Goal: Understand process/instructions

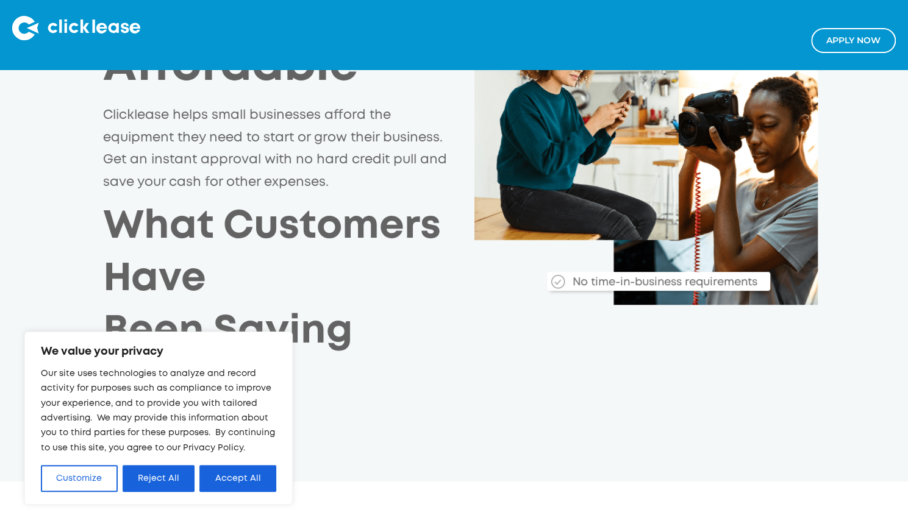
scroll to position [282, 0]
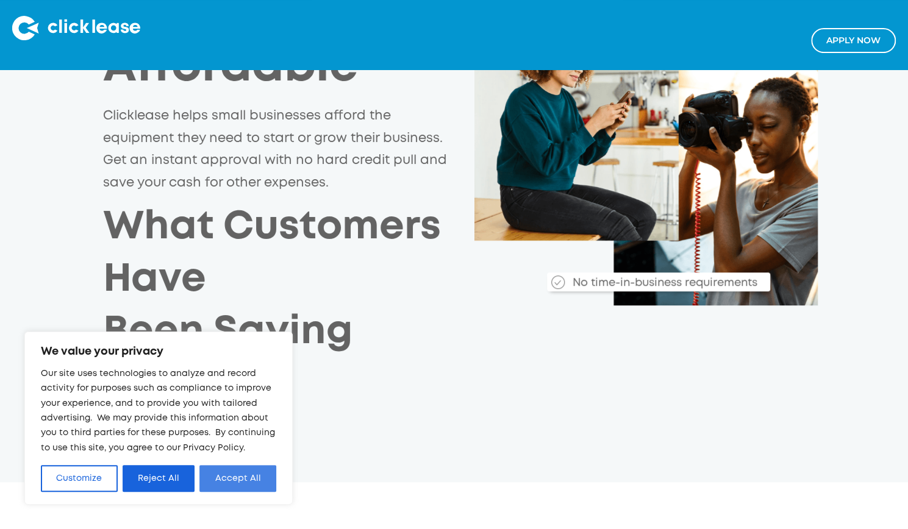
click at [249, 479] on button "Accept All" at bounding box center [237, 478] width 77 height 27
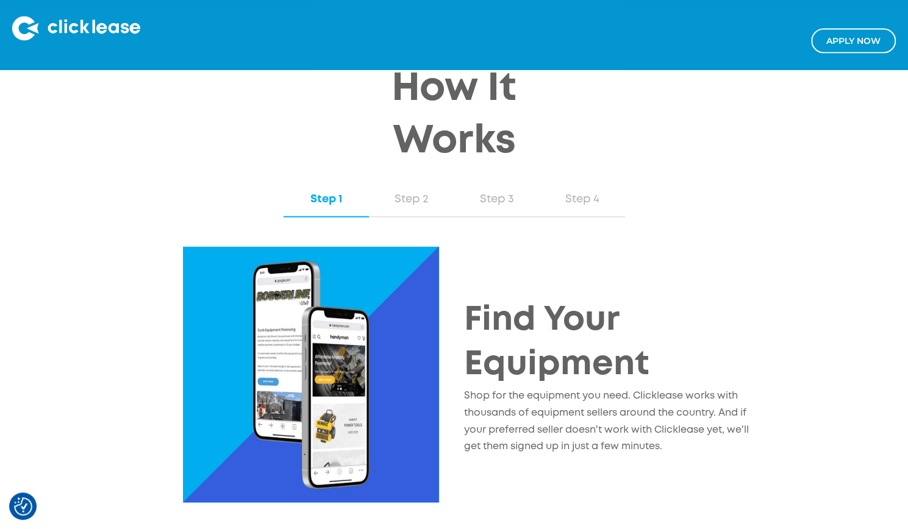
scroll to position [1343, 0]
click at [418, 197] on link "Step 2" at bounding box center [411, 199] width 85 height 35
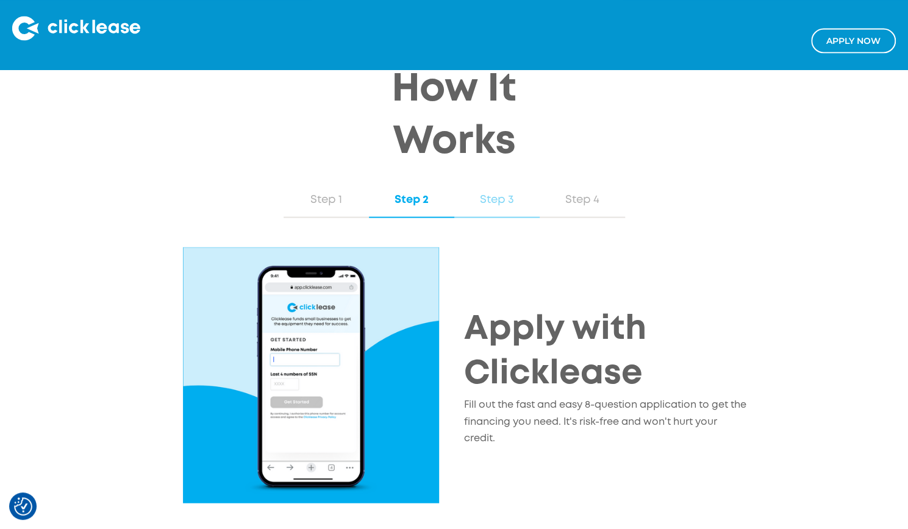
click at [479, 191] on div "Step 3" at bounding box center [496, 199] width 61 height 16
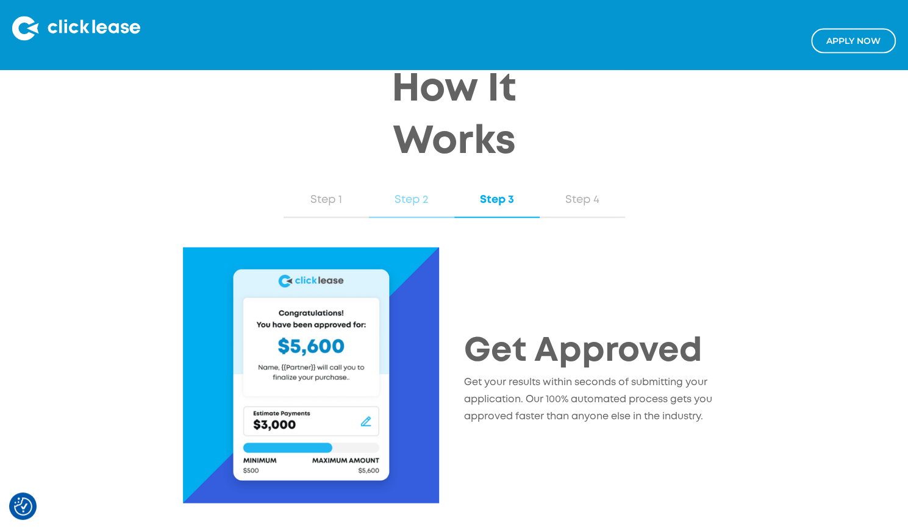
click at [419, 191] on div "Step 2" at bounding box center [411, 199] width 61 height 16
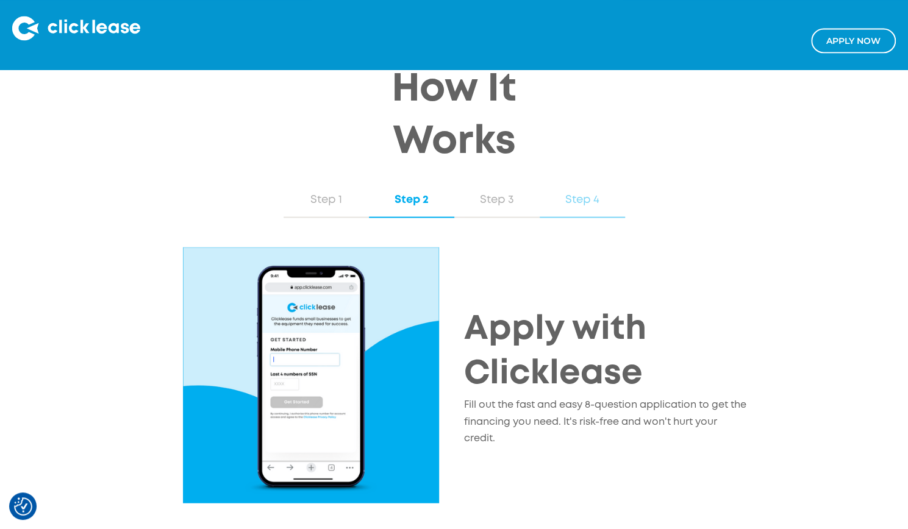
click at [566, 197] on link "Step 4" at bounding box center [581, 199] width 85 height 35
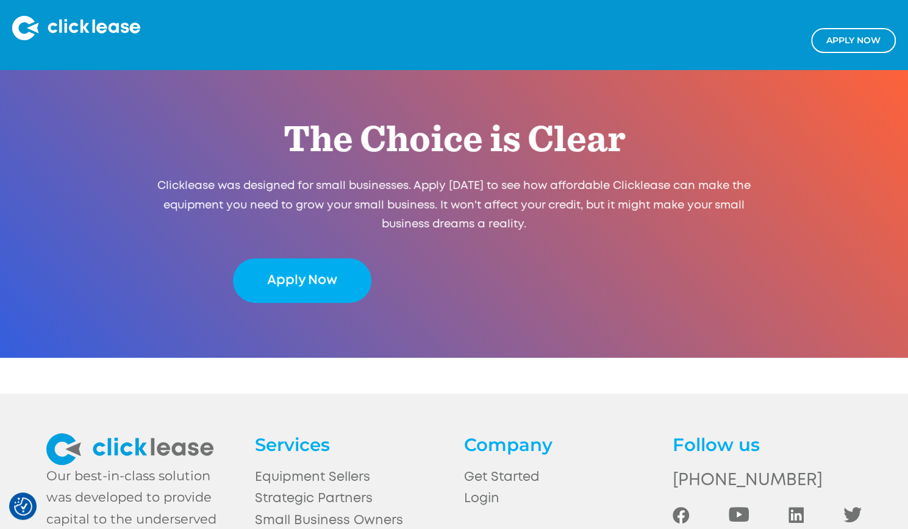
scroll to position [2669, 0]
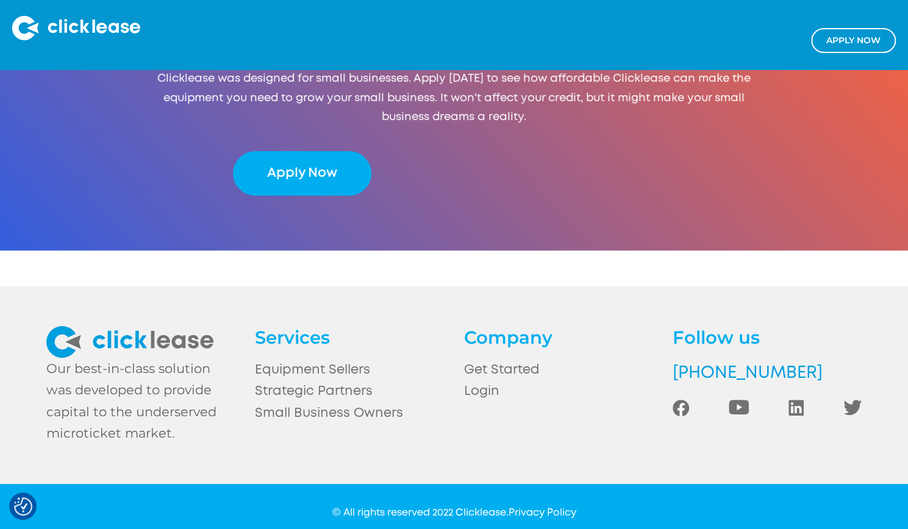
click at [724, 360] on link "[PHONE_NUMBER]" at bounding box center [766, 374] width 189 height 28
click at [69, 24] on img at bounding box center [76, 28] width 128 height 24
click at [120, 326] on img at bounding box center [129, 342] width 167 height 32
click at [49, 30] on img at bounding box center [76, 28] width 128 height 24
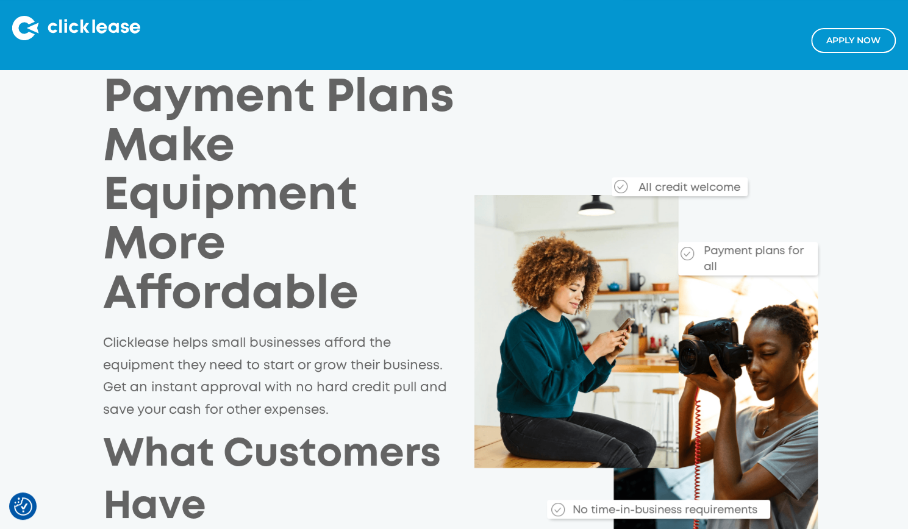
scroll to position [72, 0]
